Goal: Transaction & Acquisition: Purchase product/service

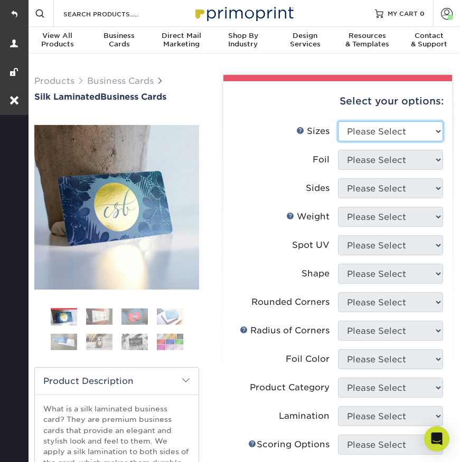
select select "2.00x3.50"
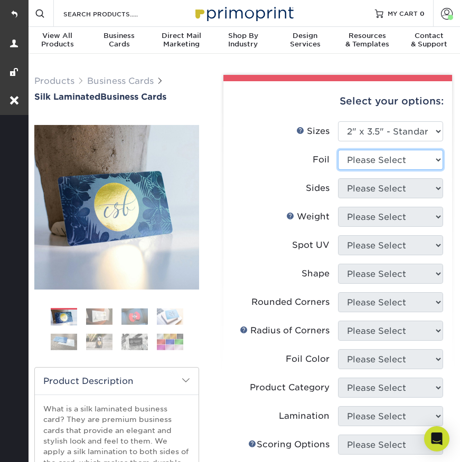
select select "0"
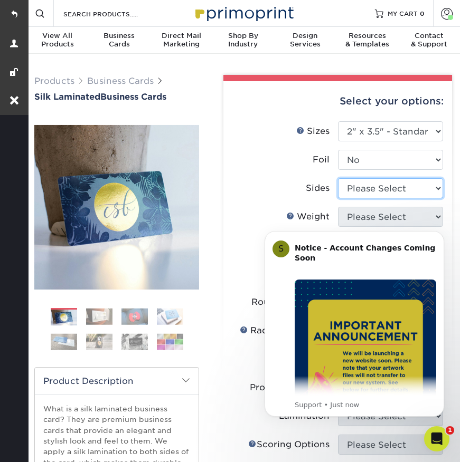
select select "13abbda7-1d64-4f25-8bb2-c179b224825d"
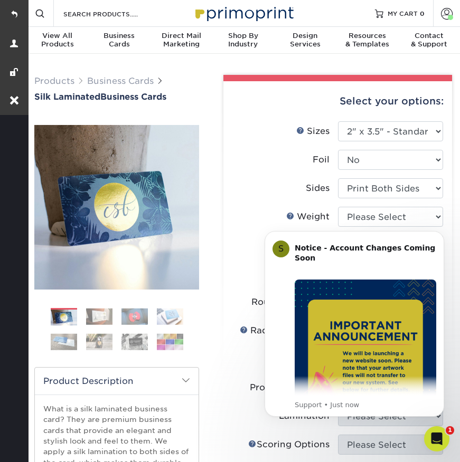
click html "S Notice - Account Changes Coming Soon ​ Past Order Files Will Not Transfer: Wh…"
click at [436, 232] on button "Dismiss notification" at bounding box center [441, 234] width 14 height 14
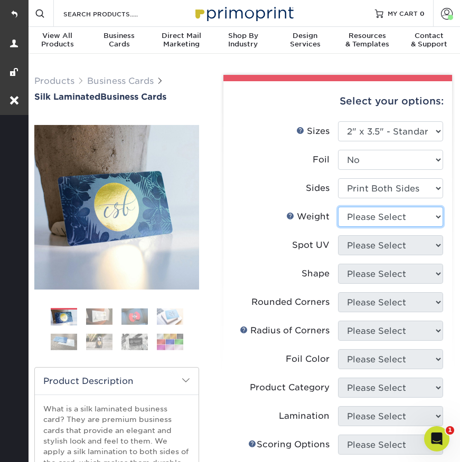
select select "16PT"
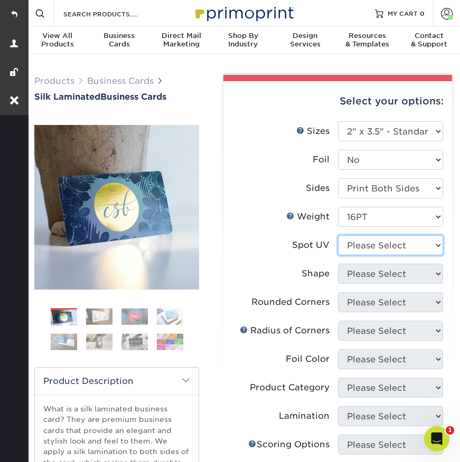
select select "3"
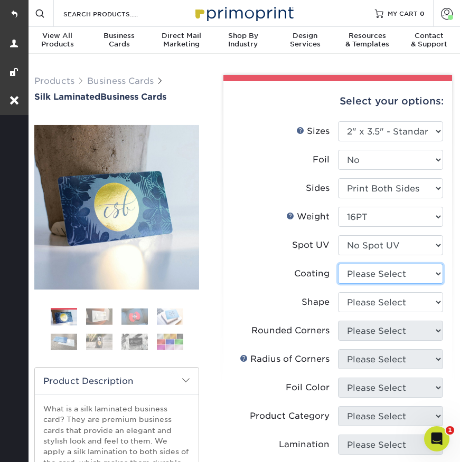
select select "3e7618de-abca-4bda-9f97-8b9129e913d8"
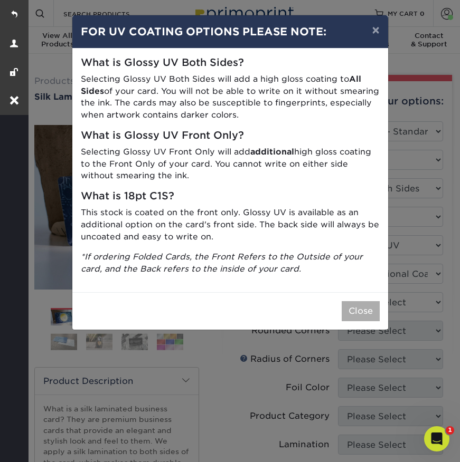
click at [369, 306] on button "Close" at bounding box center [360, 311] width 38 height 20
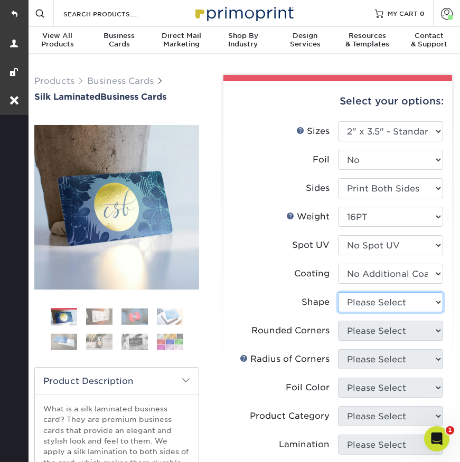
select select "standard"
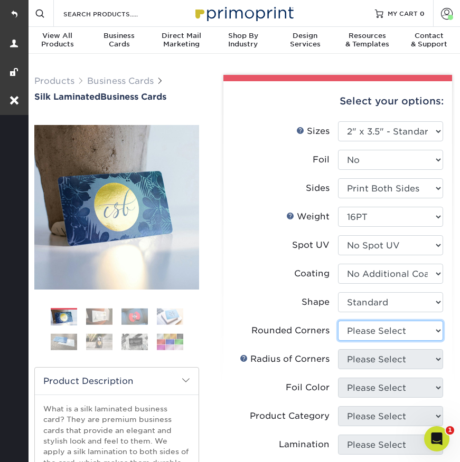
select select "7672df9e-0e0a-464d-8e1f-920c575e4da3"
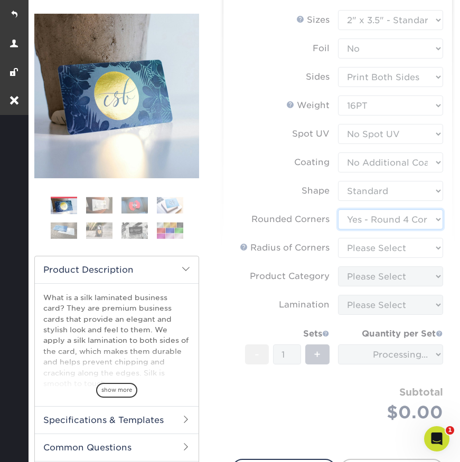
scroll to position [112, 0]
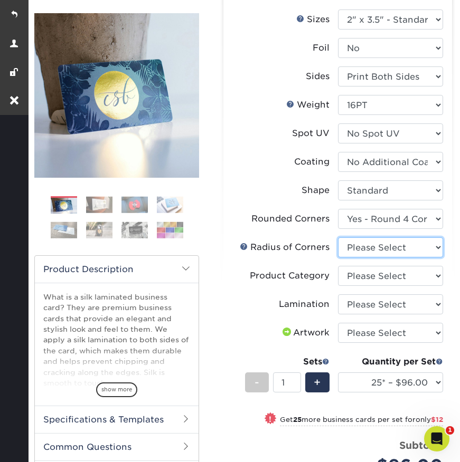
select select "479fbfe7-6a0c-4895-8c9a-81739b7486c9"
select select "3b5148f1-0588-4f88-a218-97bcfdce65c1"
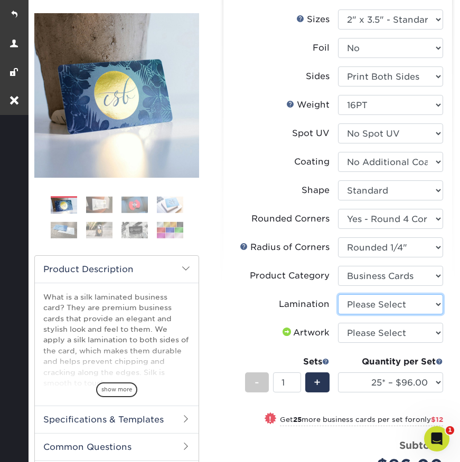
select select "ccacb42f-45f7-42d3-bbd3-7c8421cf37f0"
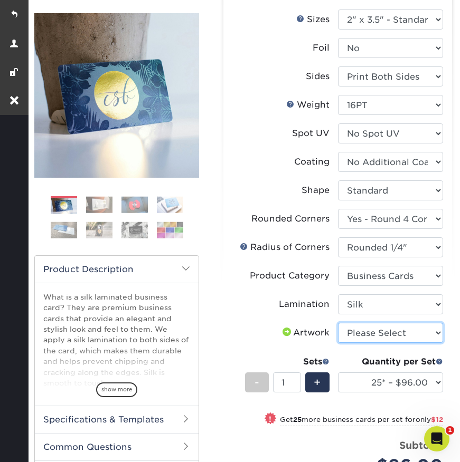
select select "upload"
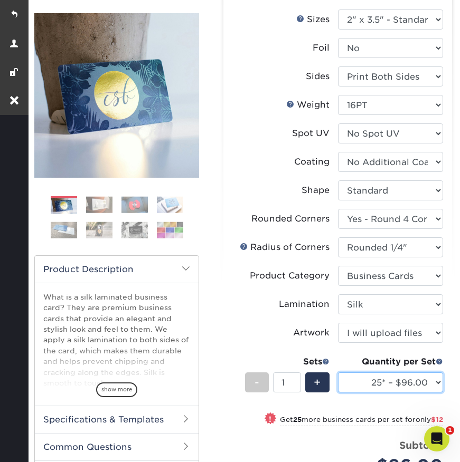
select select "250* – $136.00"
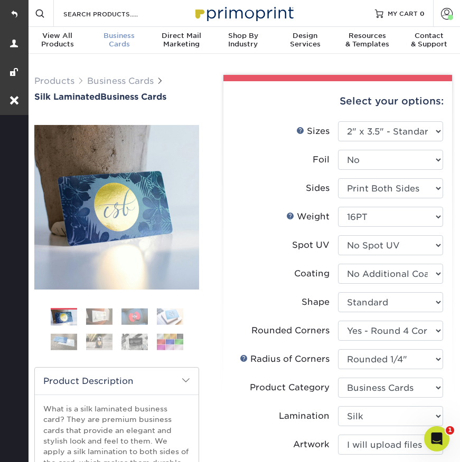
scroll to position [0, 0]
select select "1"
select select "-1"
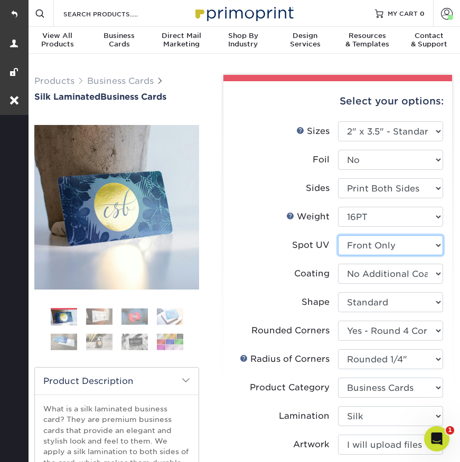
select select "-1"
select select
select select "-1"
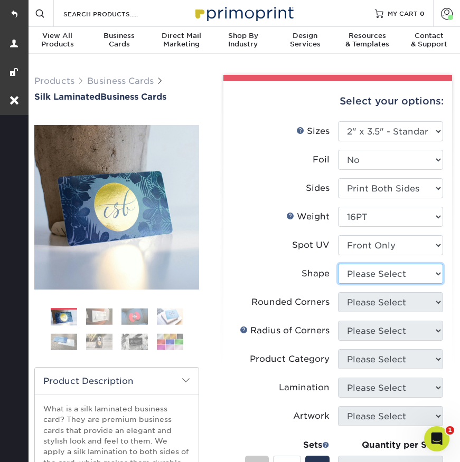
select select "standard"
select select
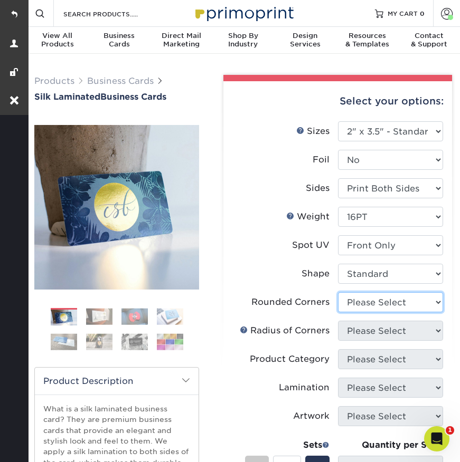
select select "7672df9e-0e0a-464d-8e1f-920c575e4da3"
select select "-1"
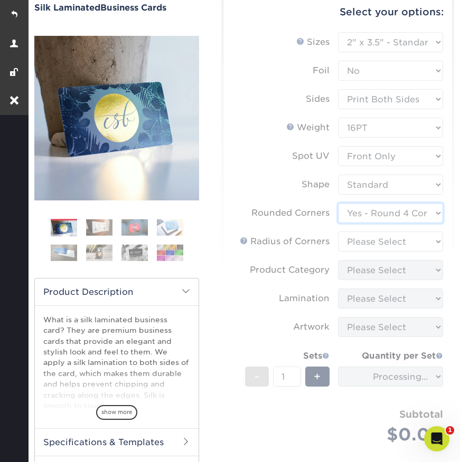
scroll to position [99, 0]
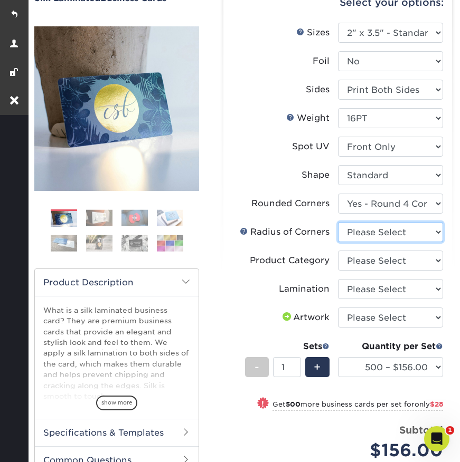
select select "479fbfe7-6a0c-4895-8c9a-81739b7486c9"
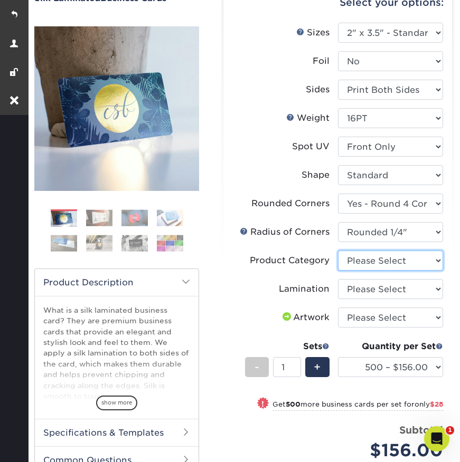
select select "3b5148f1-0588-4f88-a218-97bcfdce65c1"
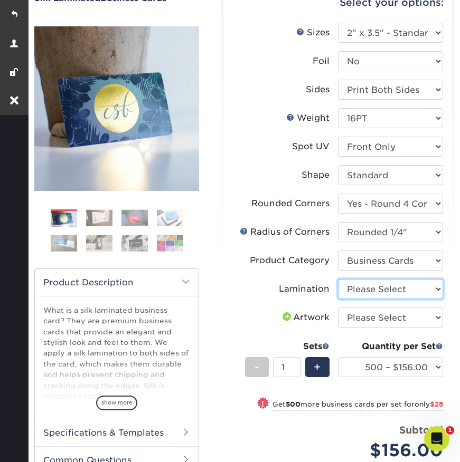
select select "ccacb42f-45f7-42d3-bbd3-7c8421cf37f0"
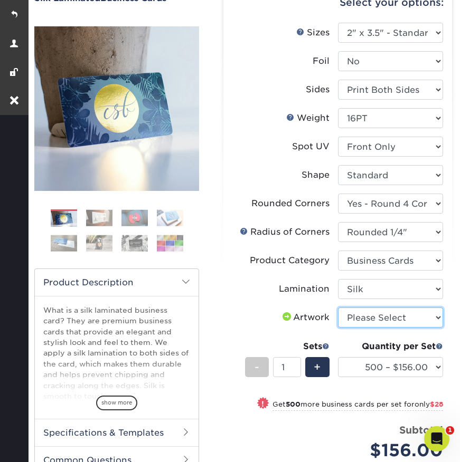
select select "upload"
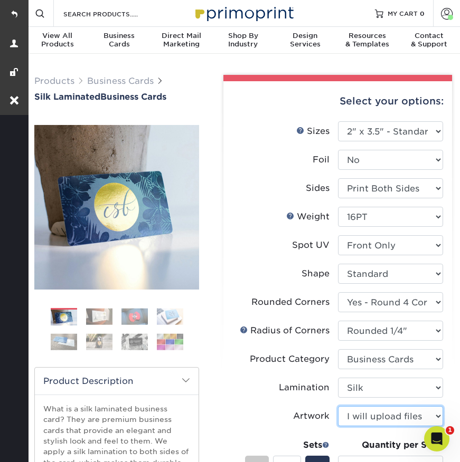
scroll to position [0, 0]
click at [442, 19] on span at bounding box center [447, 13] width 12 height 12
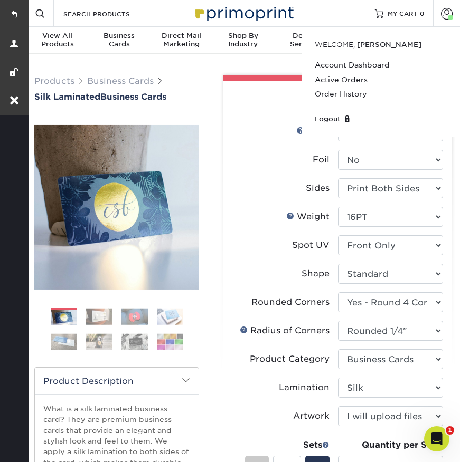
click at [289, 192] on label "Sides" at bounding box center [284, 188] width 105 height 20
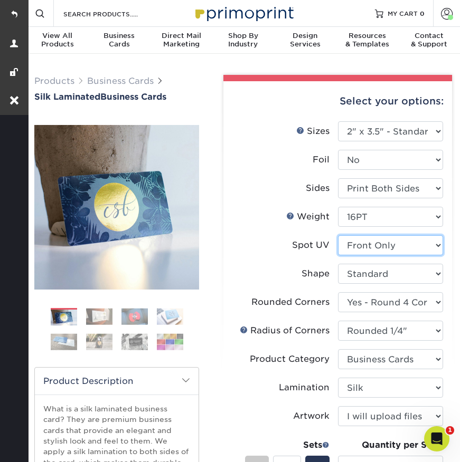
select select "3"
select select "-1"
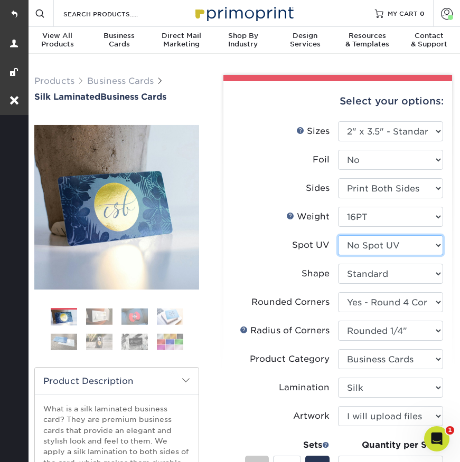
select select
select select "-1"
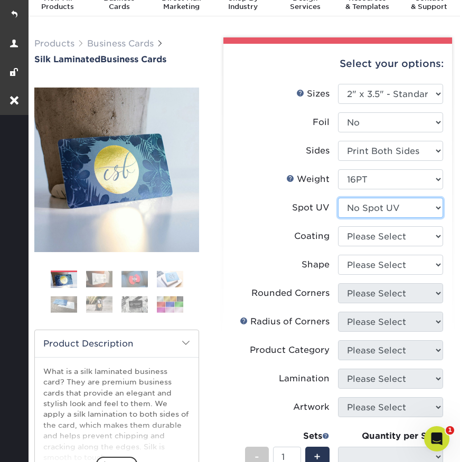
scroll to position [39, 0]
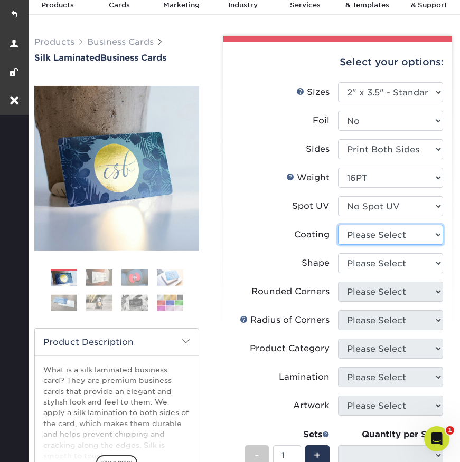
select select "3e7618de-abca-4bda-9f97-8b9129e913d8"
select select
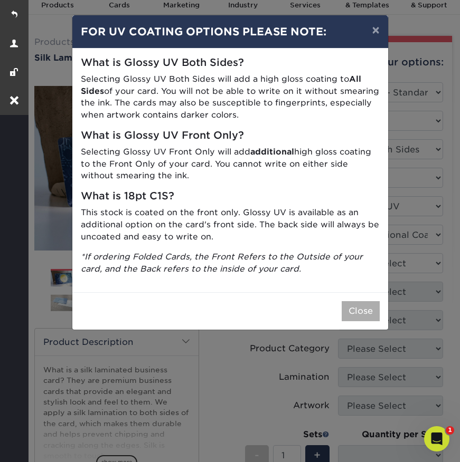
click at [351, 307] on button "Close" at bounding box center [360, 311] width 38 height 20
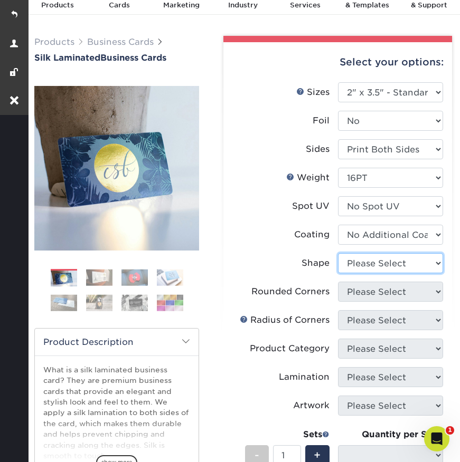
select select "standard"
select select
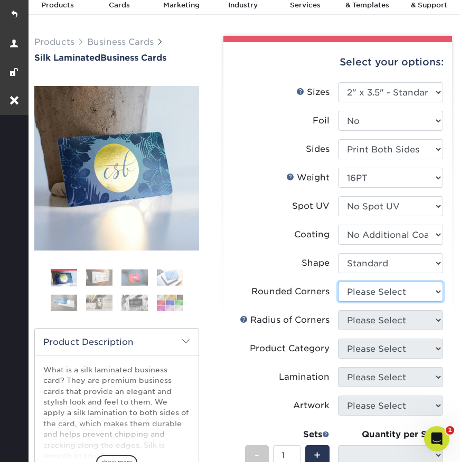
select select "7672df9e-0e0a-464d-8e1f-920c575e4da3"
select select "-1"
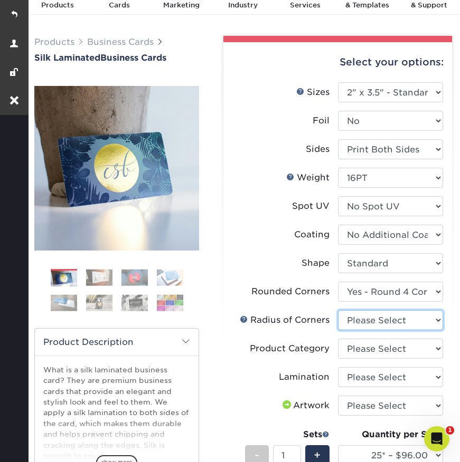
select select "479fbfe7-6a0c-4895-8c9a-81739b7486c9"
select select "3b5148f1-0588-4f88-a218-97bcfdce65c1"
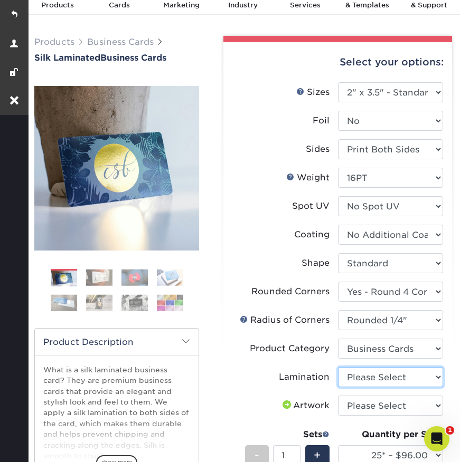
select select "ccacb42f-45f7-42d3-bbd3-7c8421cf37f0"
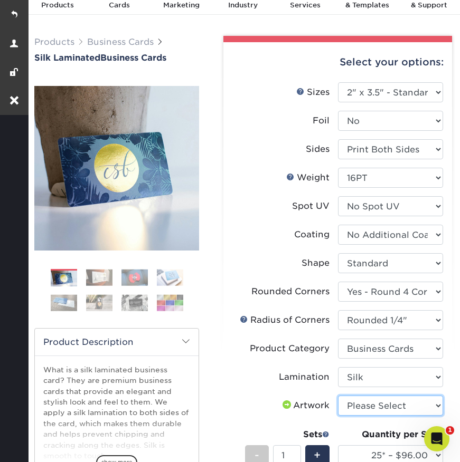
select select "upload"
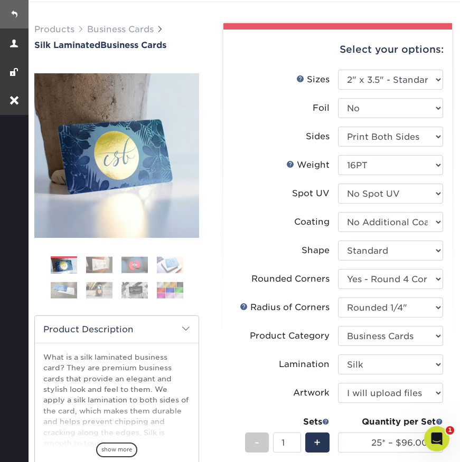
click at [11, 16] on link at bounding box center [14, 14] width 28 height 28
